Goal: Task Accomplishment & Management: Use online tool/utility

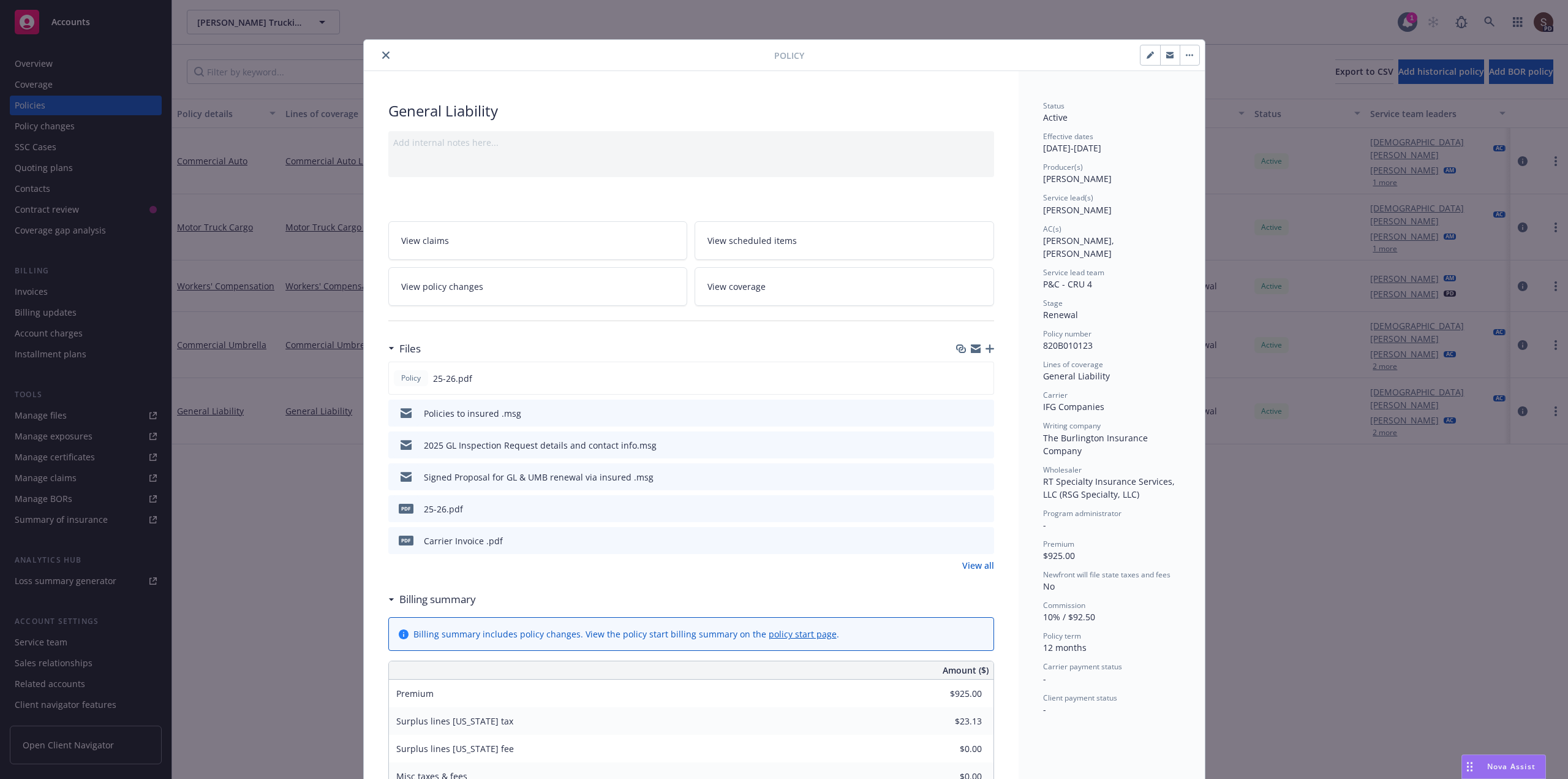
click at [382, 55] on icon "close" at bounding box center [386, 55] width 7 height 7
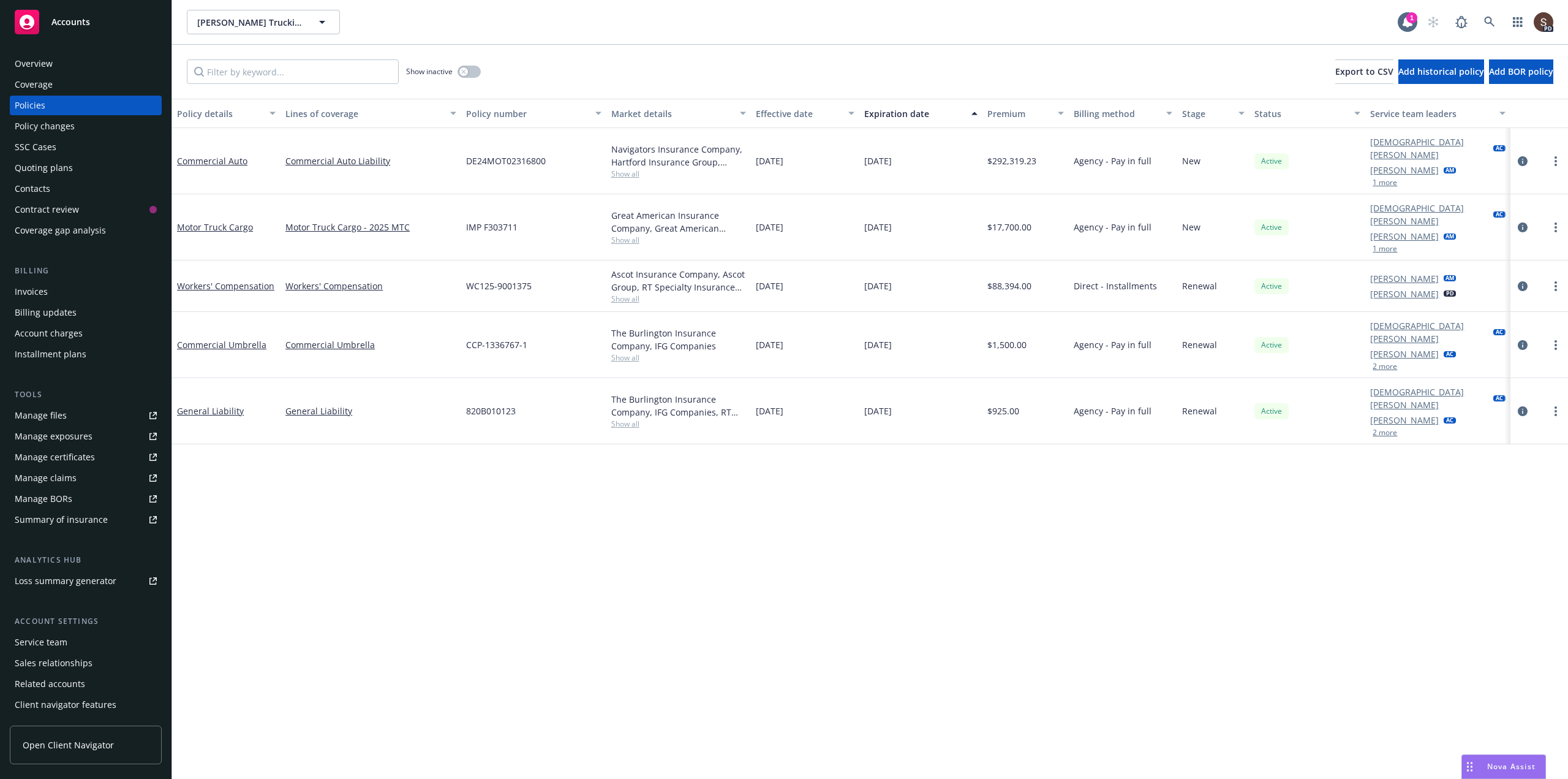
click at [32, 290] on div "Invoices" at bounding box center [31, 292] width 33 height 20
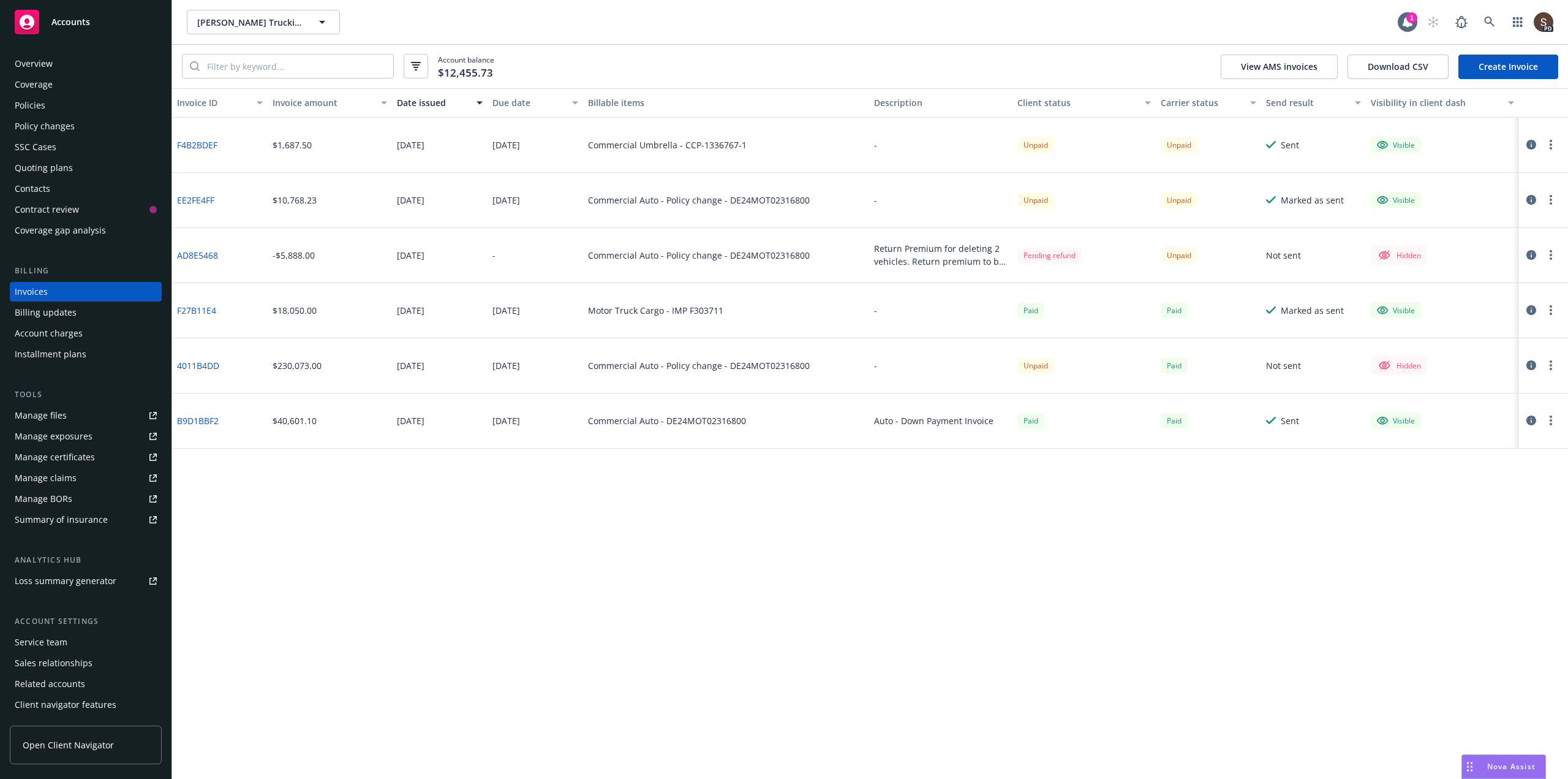
click at [1500, 65] on link "Create Invoice" at bounding box center [1508, 66] width 100 height 24
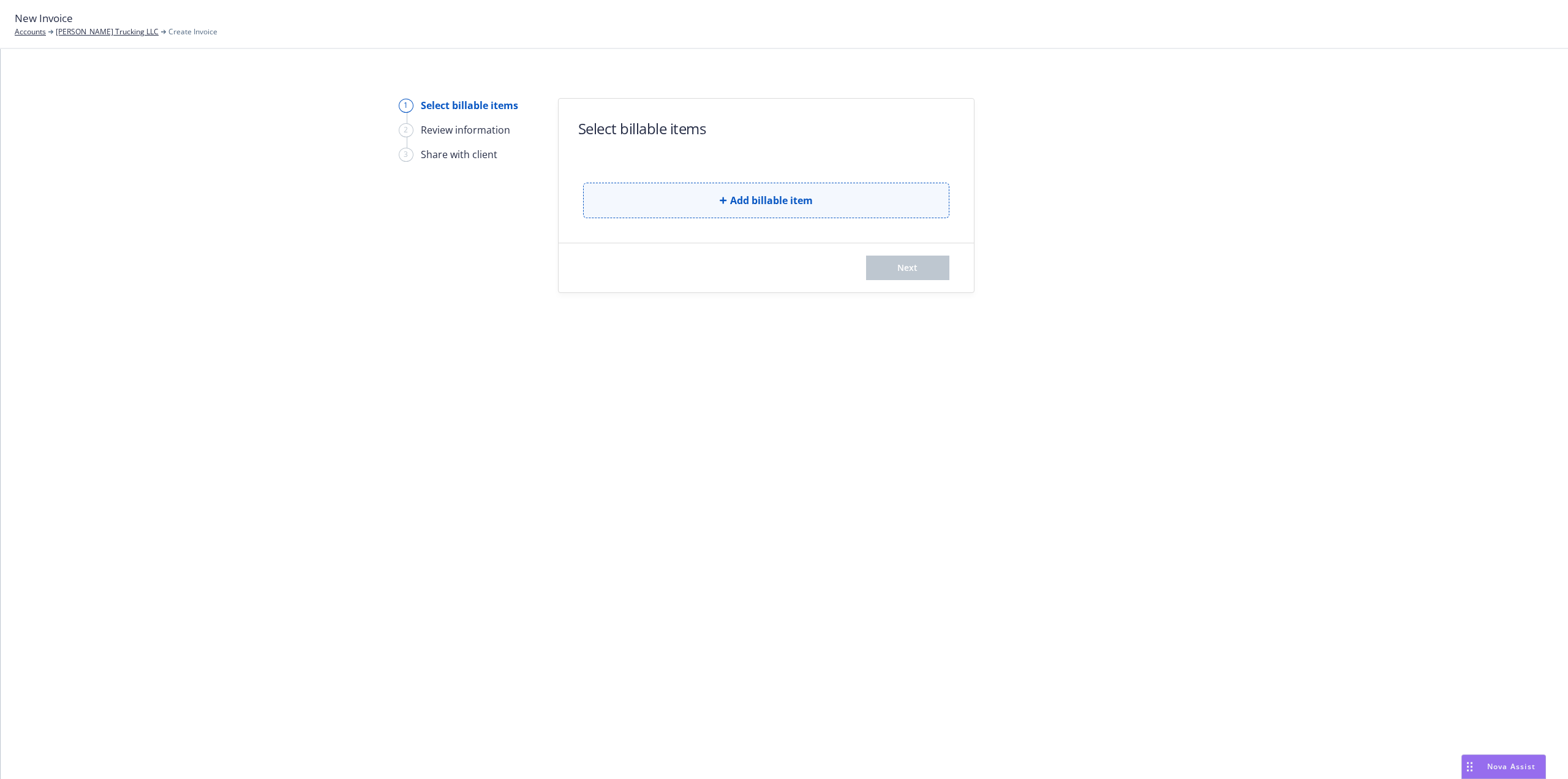
click at [812, 205] on span "Add billable item" at bounding box center [771, 200] width 82 height 15
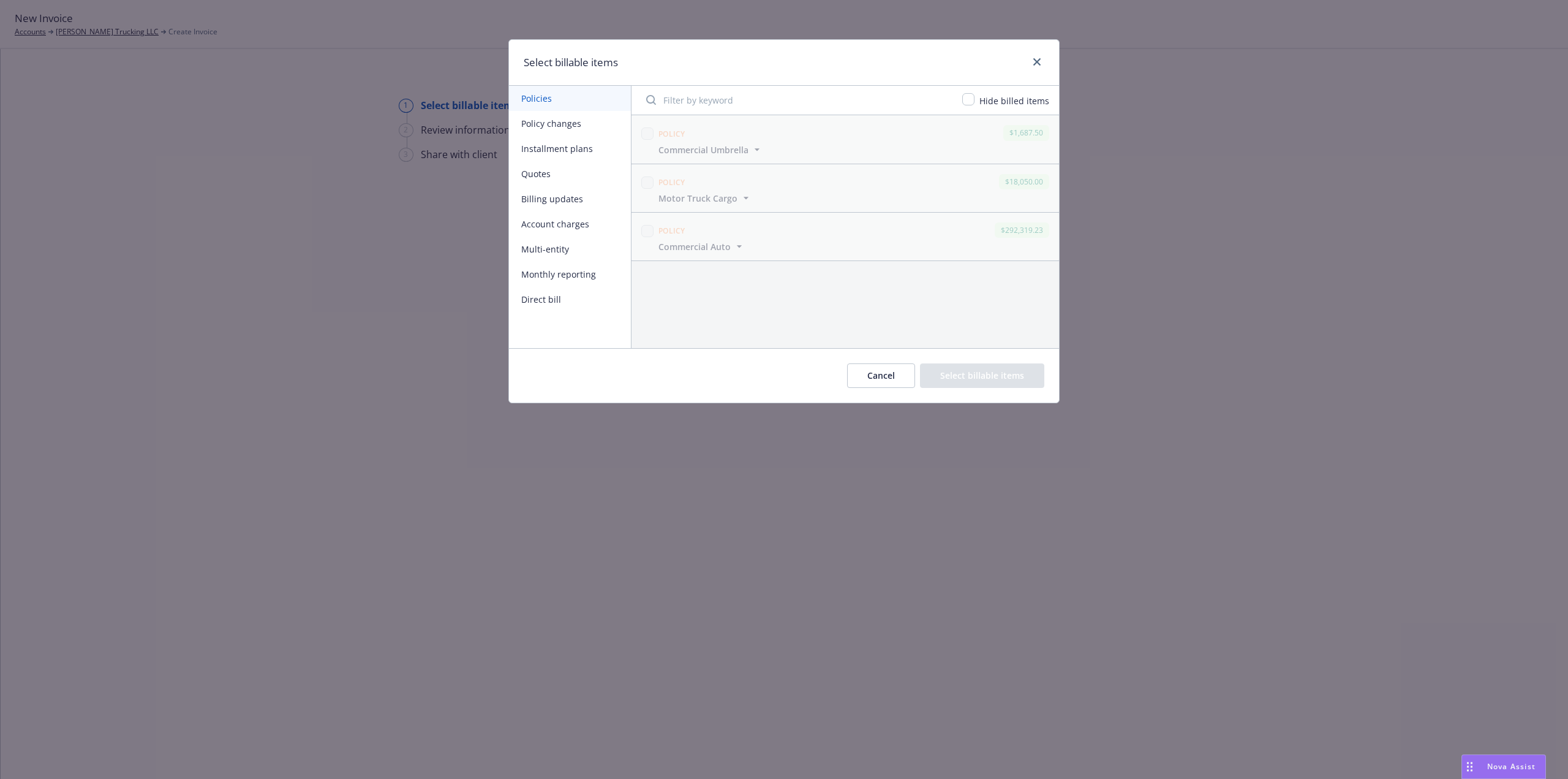
click at [551, 126] on button "Policy changes" at bounding box center [570, 124] width 122 height 25
click at [551, 197] on button "Billing updates" at bounding box center [570, 199] width 122 height 25
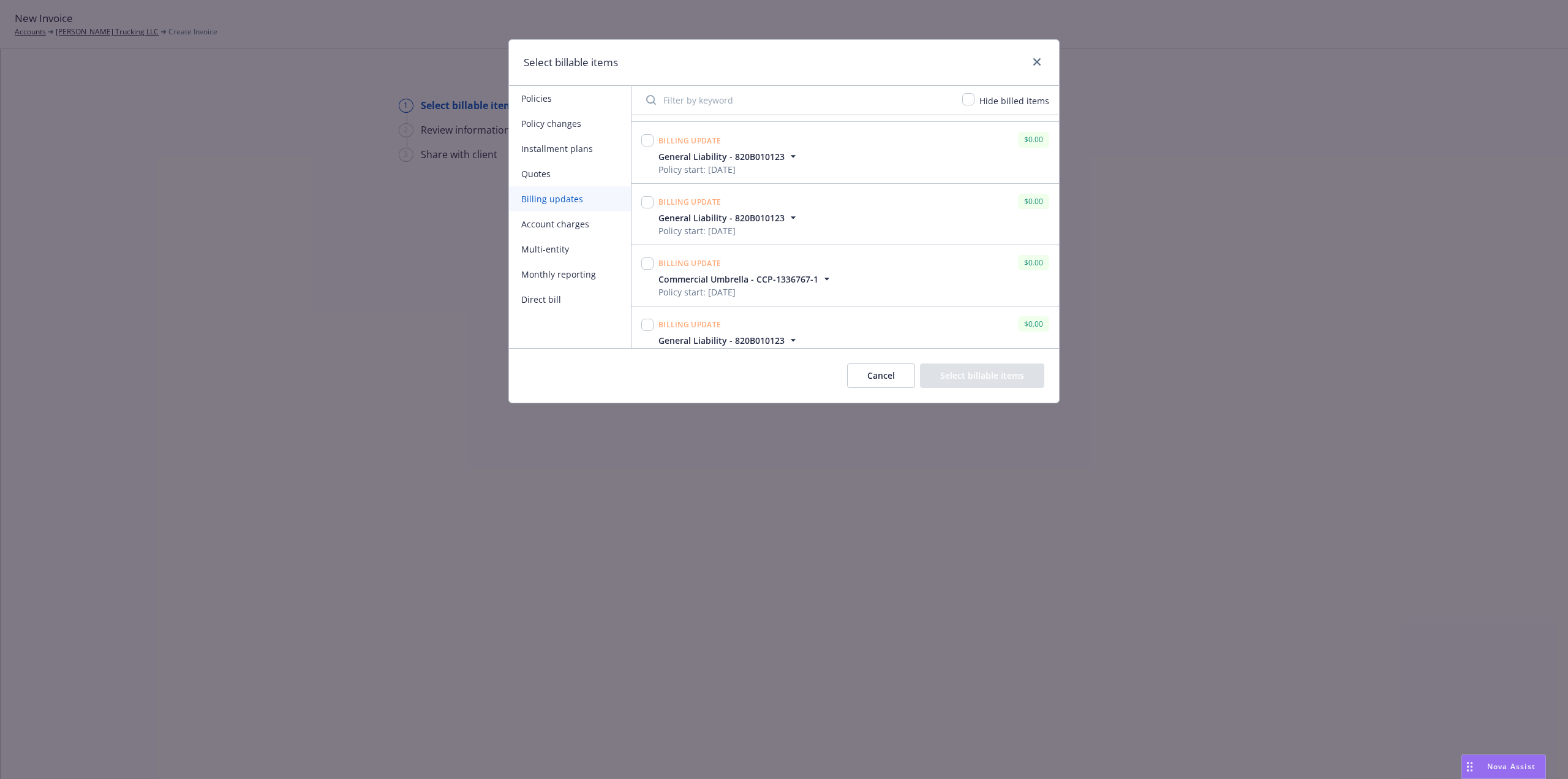
scroll to position [872, 0]
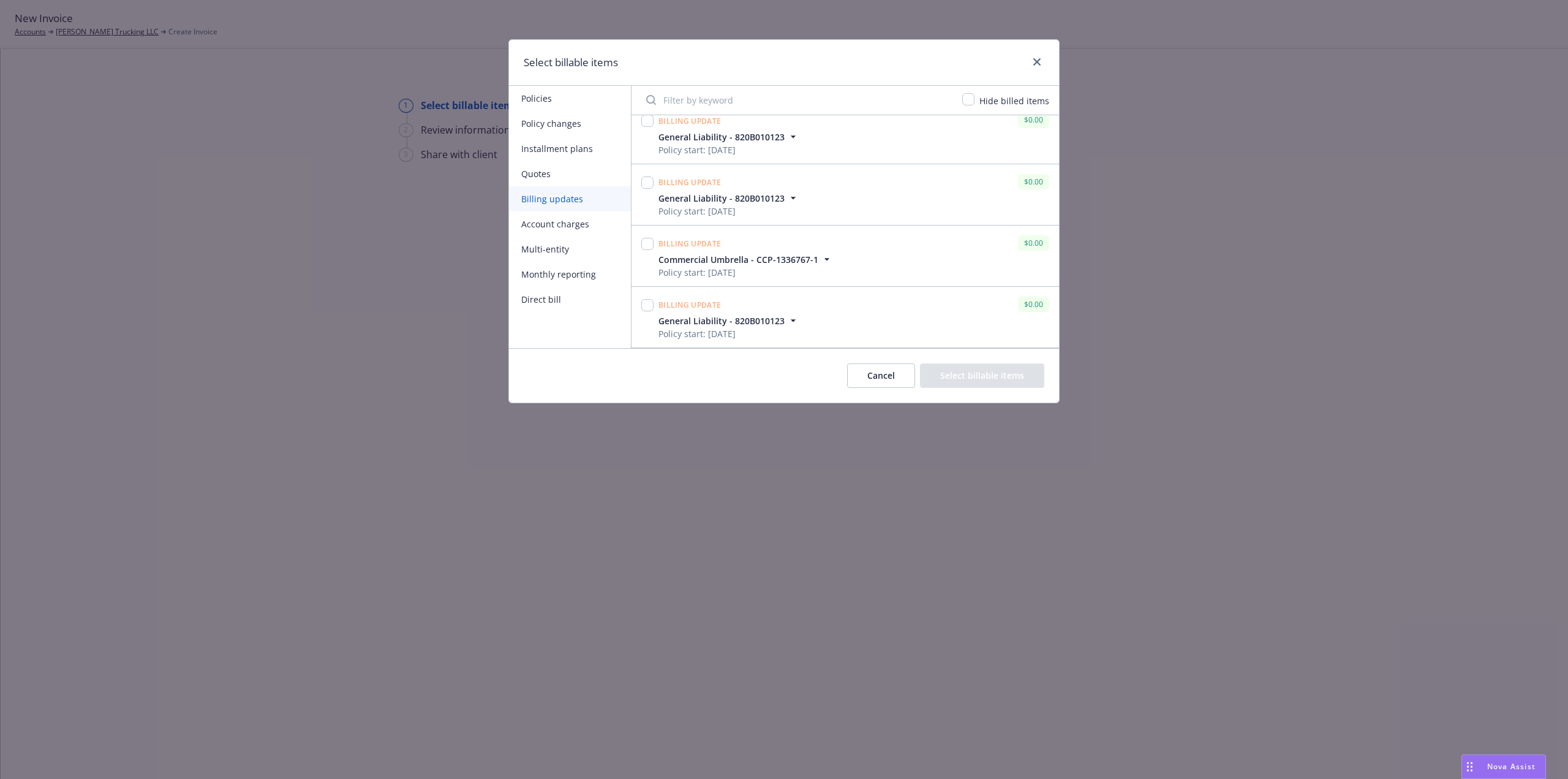
click at [892, 375] on button "Cancel" at bounding box center [881, 375] width 68 height 24
